Goal: Task Accomplishment & Management: Complete application form

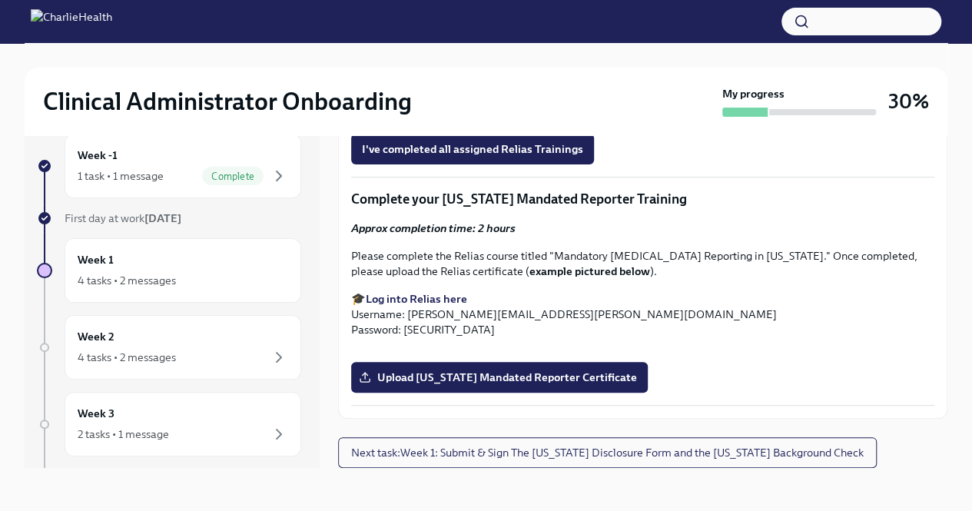
scroll to position [1430, 0]
click at [490, 157] on span "I've completed all assigned Relias Trainings" at bounding box center [472, 148] width 221 height 15
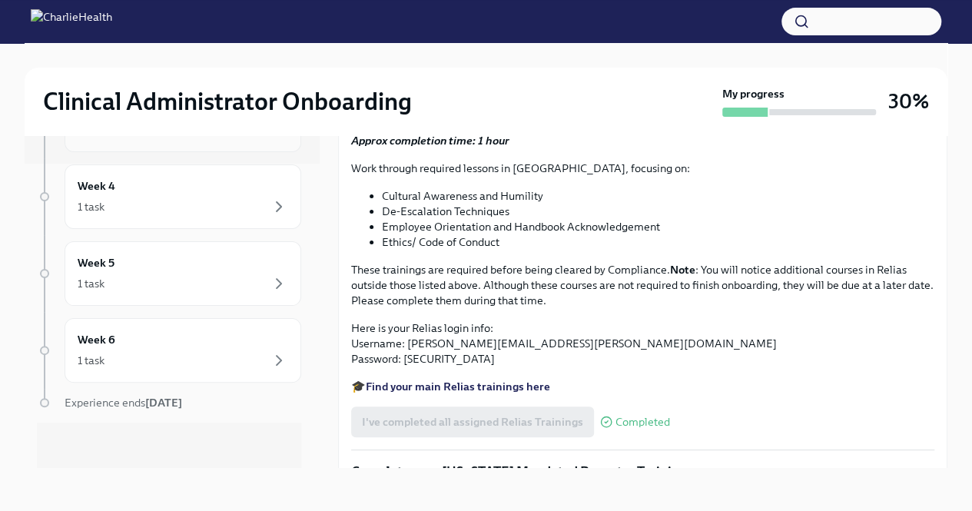
scroll to position [0, 0]
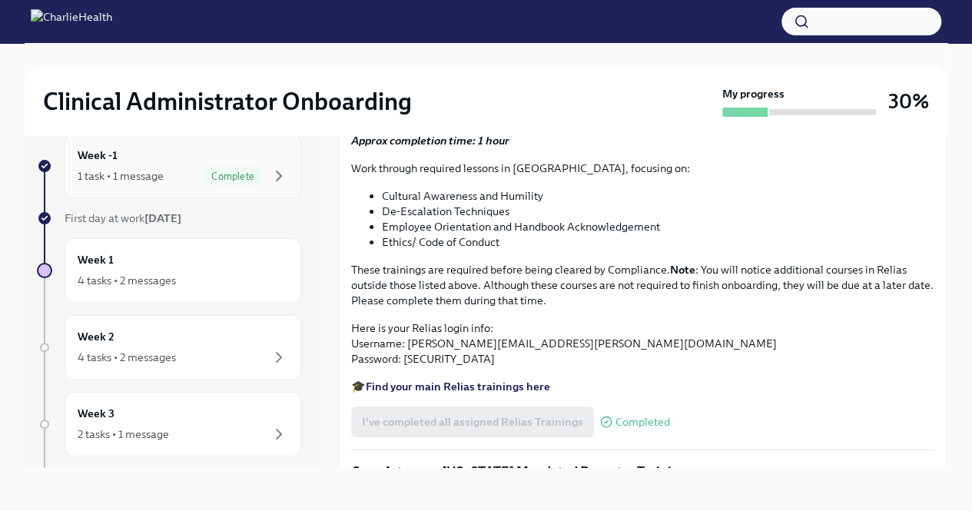
click at [238, 167] on div "Complete" at bounding box center [232, 176] width 61 height 18
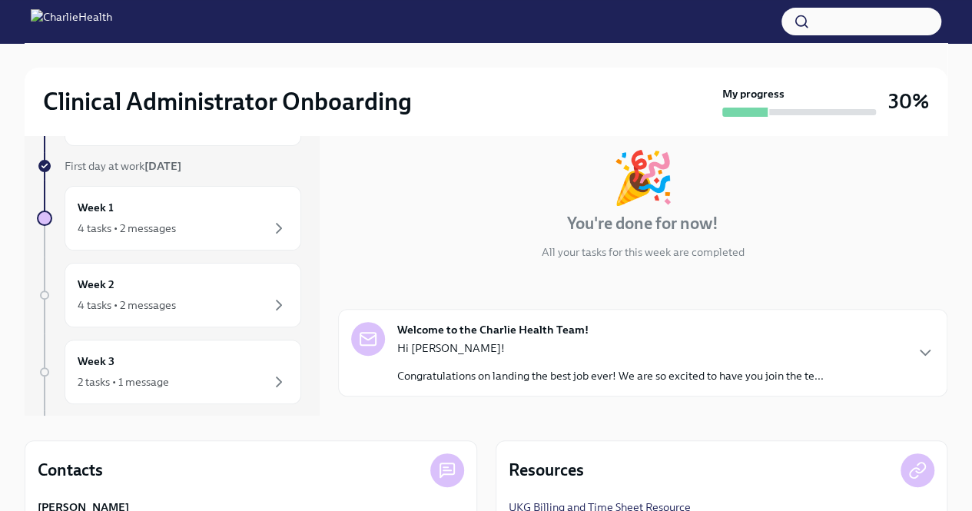
scroll to position [78, 0]
click at [478, 323] on strong "Welcome to the Charlie Health Team!" at bounding box center [492, 330] width 191 height 15
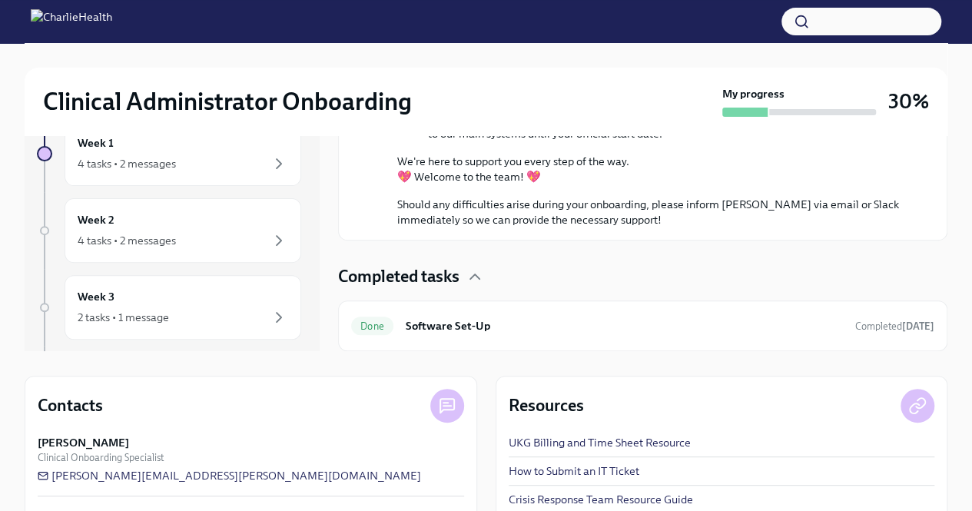
scroll to position [709, 0]
click at [270, 164] on icon "button" at bounding box center [279, 163] width 18 height 18
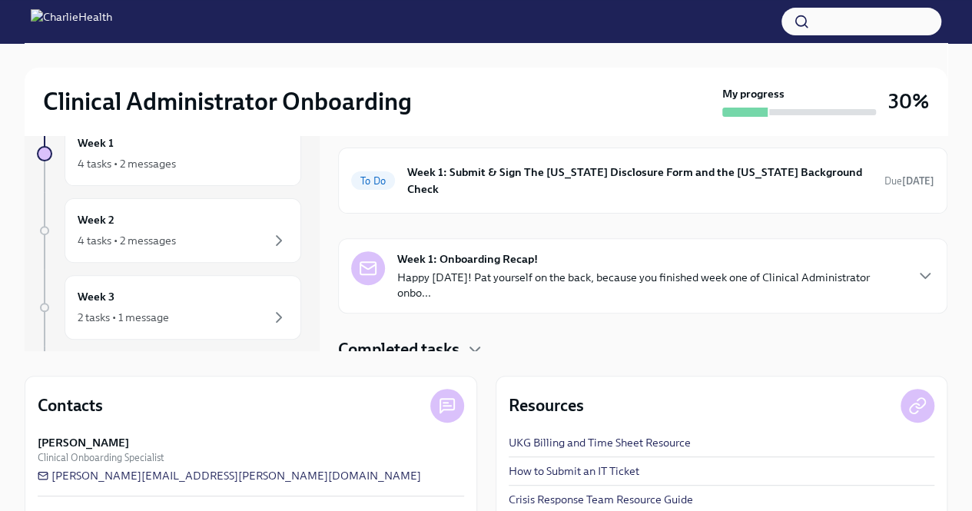
click at [567, 251] on div "Week 1: Onboarding Recap! Happy [DATE]! Pat yourself on the back, because you f…" at bounding box center [650, 275] width 506 height 49
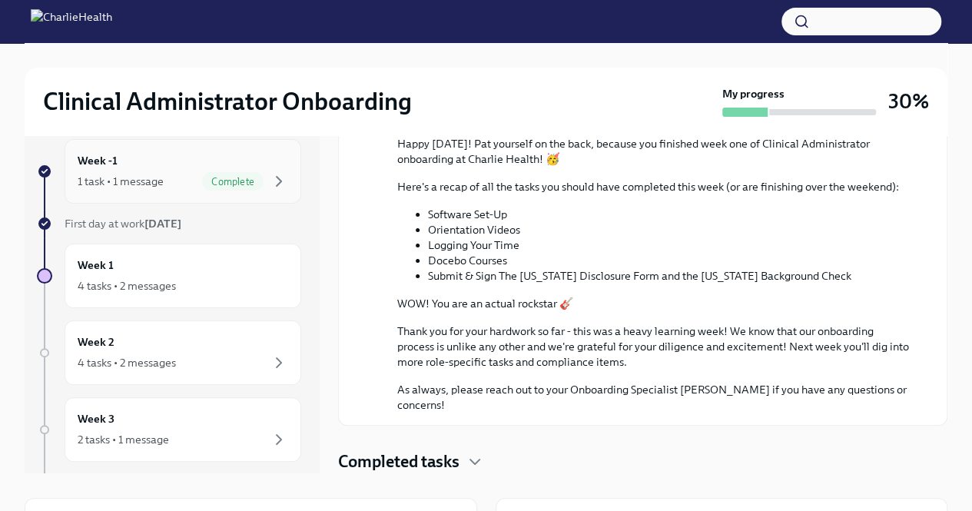
click at [198, 167] on div "Week -1 1 task • 1 message Complete" at bounding box center [183, 171] width 211 height 38
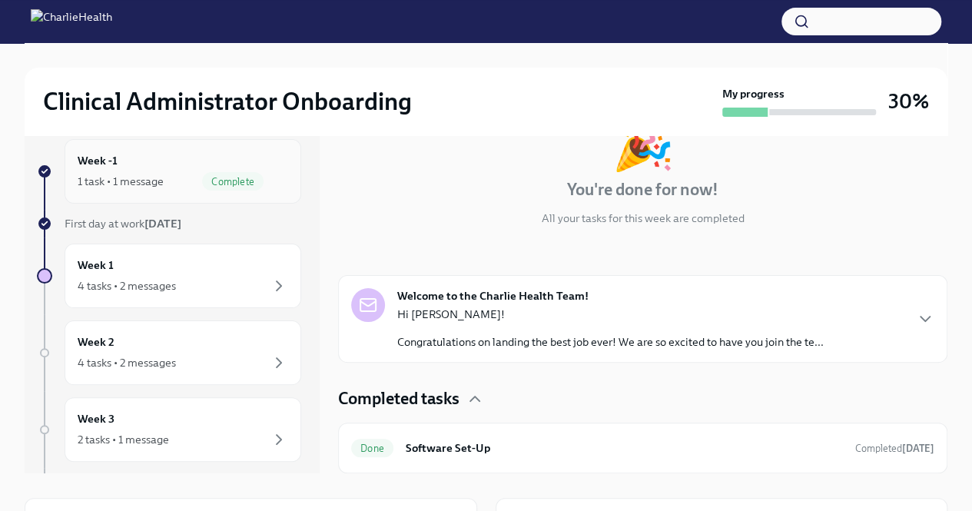
scroll to position [90, 0]
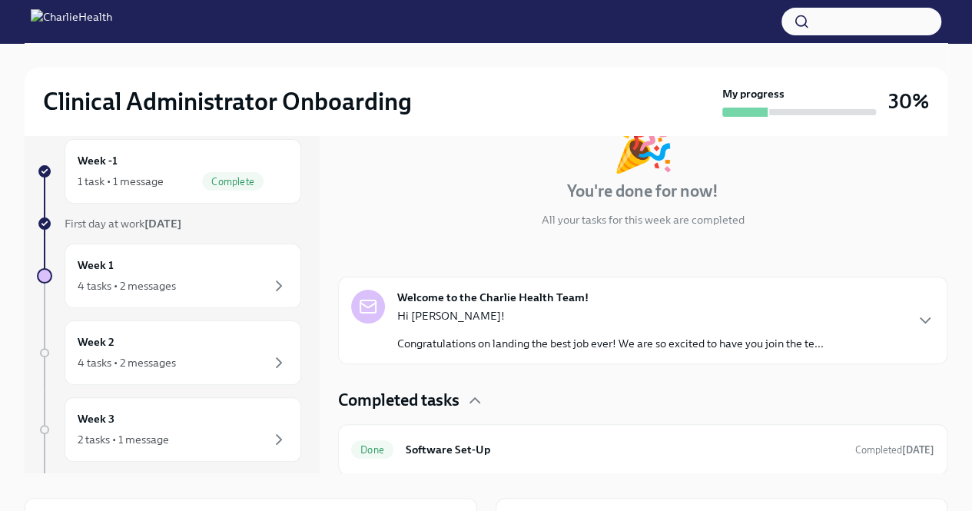
click at [562, 303] on strong "Welcome to the Charlie Health Team!" at bounding box center [492, 297] width 191 height 15
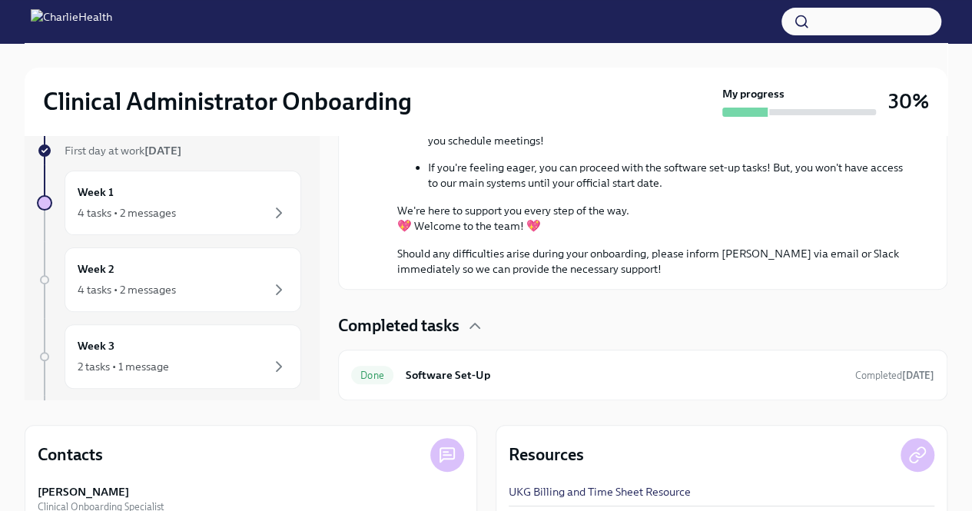
scroll to position [95, 0]
